Goal: Navigation & Orientation: Go to known website

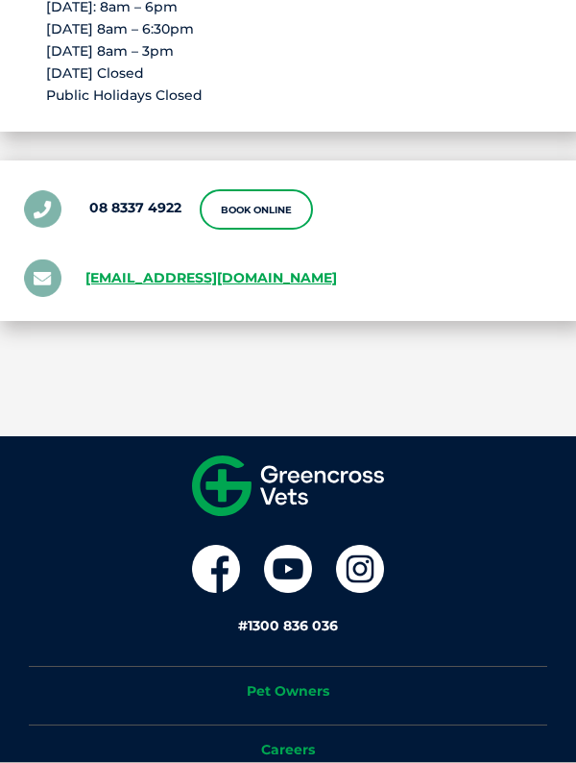
scroll to position [4272, 0]
